Goal: Information Seeking & Learning: Learn about a topic

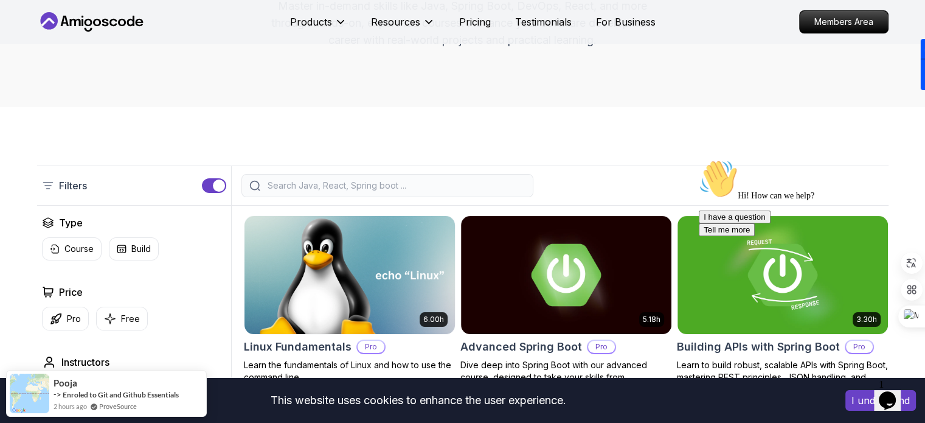
scroll to position [173, 0]
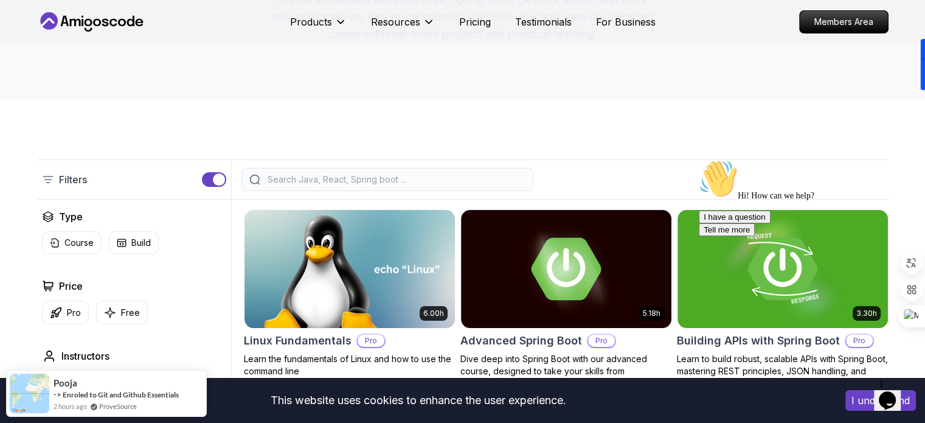
click at [387, 170] on div at bounding box center [387, 179] width 292 height 23
click at [359, 182] on input "search" at bounding box center [395, 179] width 260 height 12
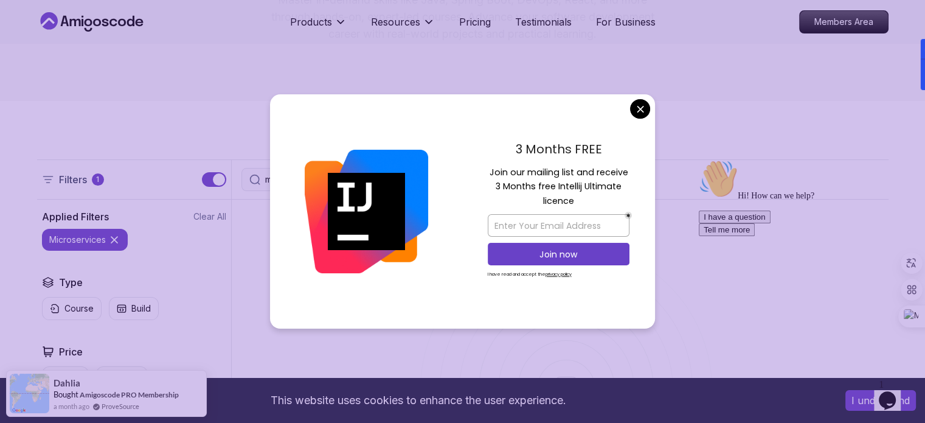
type input "microservices"
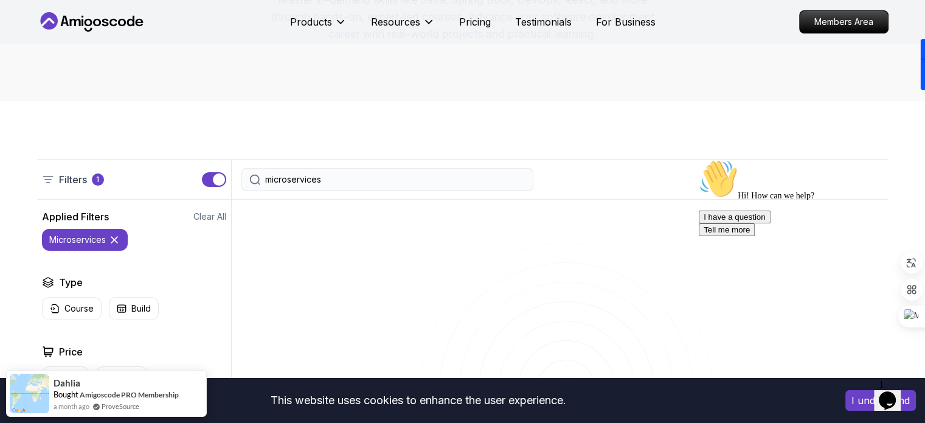
click at [453, 174] on input "microservices" at bounding box center [395, 179] width 260 height 12
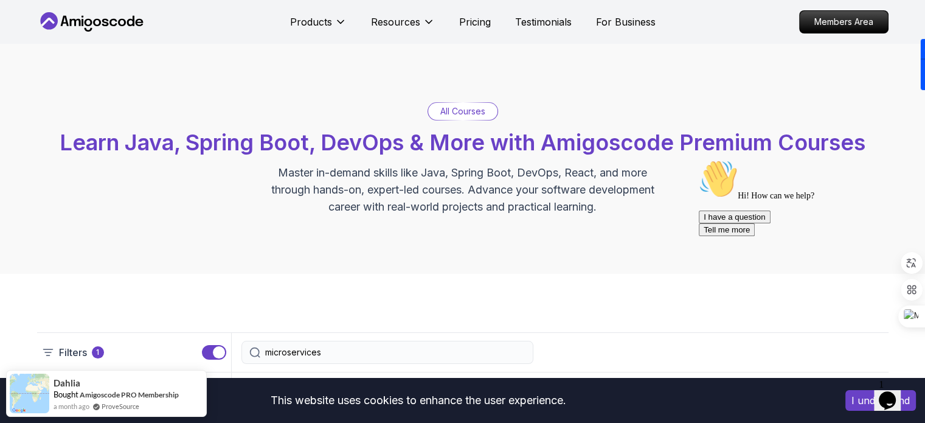
click at [99, 13] on icon at bounding box center [91, 21] width 109 height 19
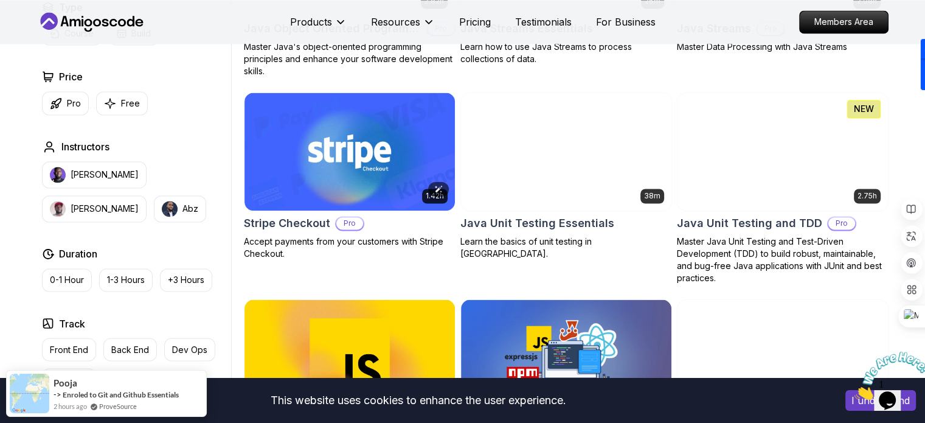
scroll to position [2026, 0]
